Goal: Task Accomplishment & Management: Use online tool/utility

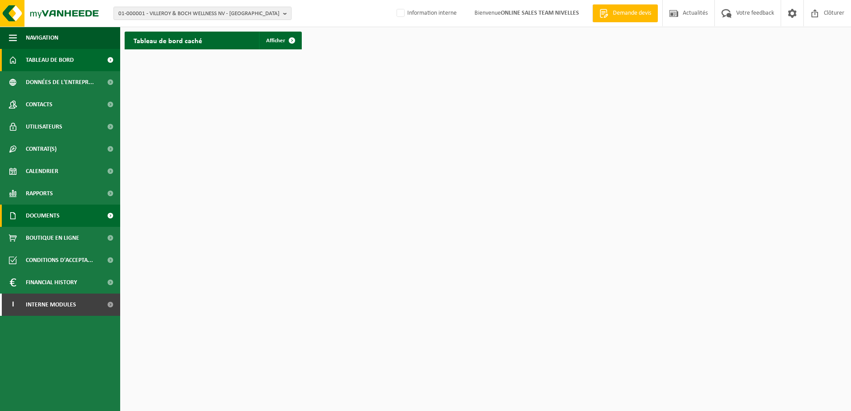
click at [109, 215] on span at bounding box center [110, 216] width 20 height 22
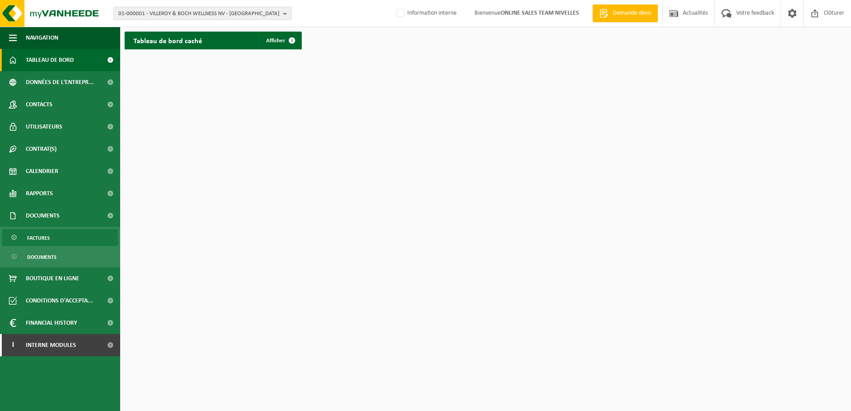
click at [95, 235] on link "Factures" at bounding box center [60, 237] width 116 height 17
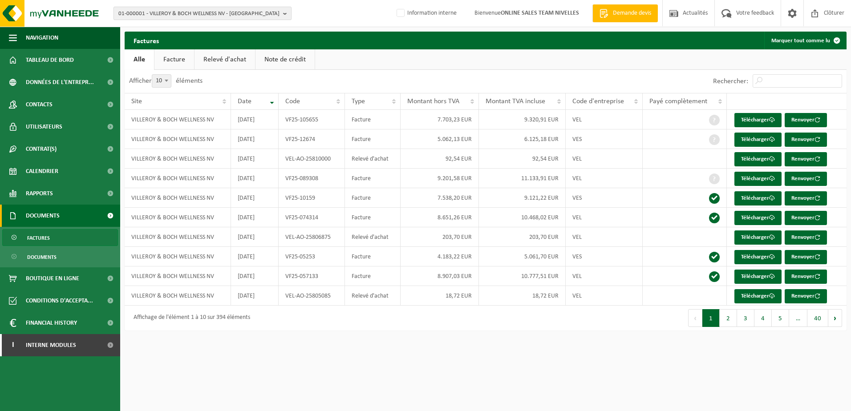
click at [287, 15] on b "button" at bounding box center [287, 13] width 8 height 12
click at [192, 31] on input "text" at bounding box center [203, 27] width 174 height 11
paste input "BE0428.827.397"
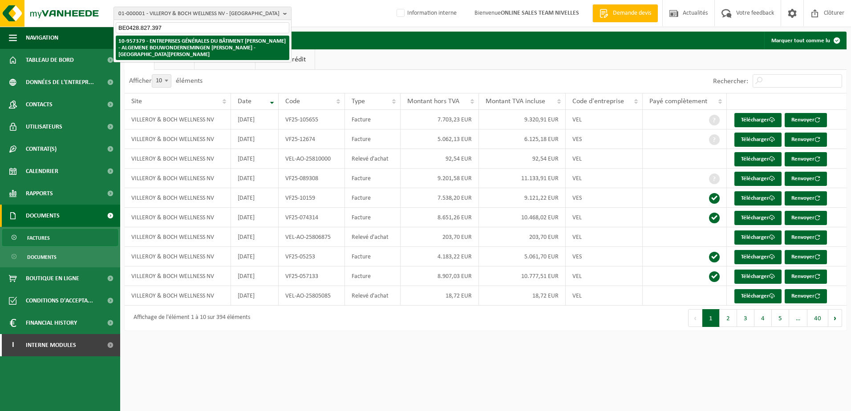
type input "BE0428.827.397"
click at [196, 41] on strong "10-957379 - ENTREPRISES GÉNÉRALES DU BÂTIMENT [PERSON_NAME] - ALGEMENE BOUWONDE…" at bounding box center [201, 47] width 167 height 19
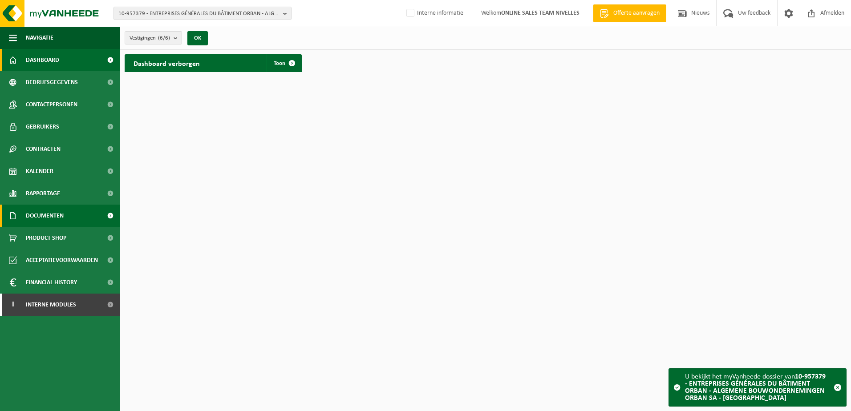
click at [113, 216] on span at bounding box center [110, 216] width 20 height 22
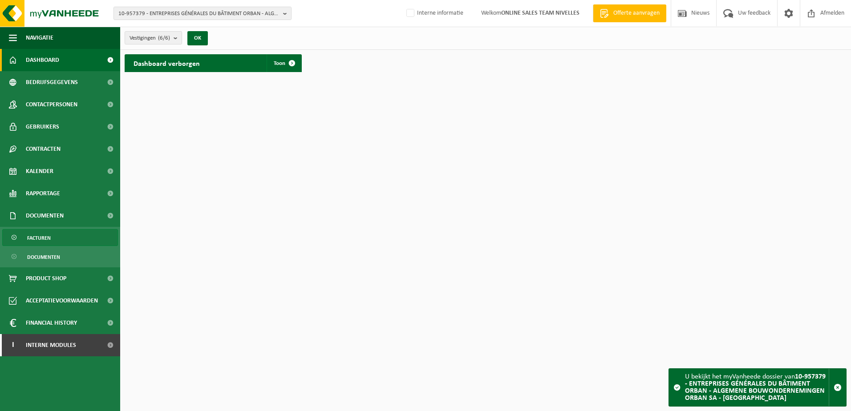
click at [100, 233] on link "Facturen" at bounding box center [60, 237] width 116 height 17
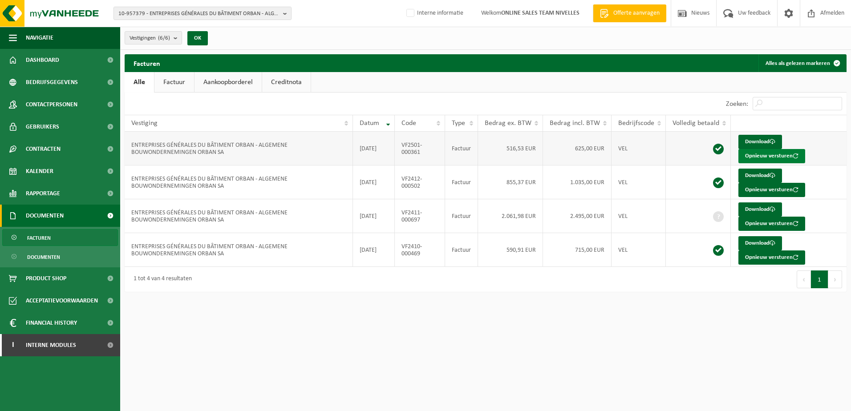
click at [755, 154] on button "Opnieuw versturen" at bounding box center [772, 156] width 67 height 14
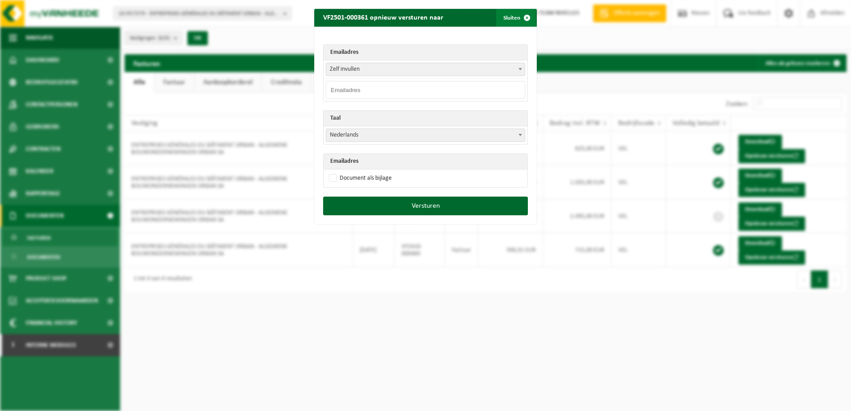
click at [524, 17] on span "button" at bounding box center [527, 18] width 18 height 18
